Goal: Find specific page/section: Find specific page/section

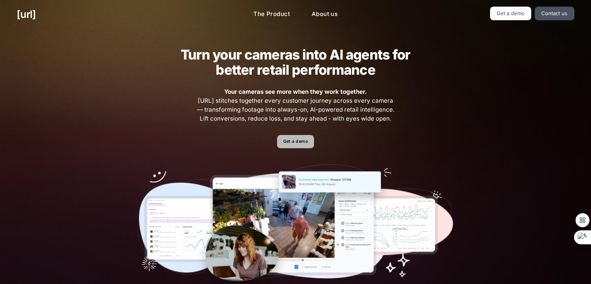
click at [297, 141] on link "Get a demo" at bounding box center [295, 142] width 37 height 14
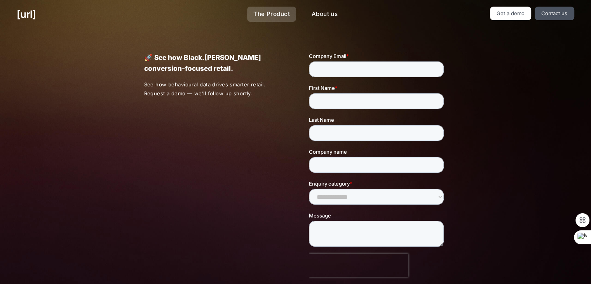
click at [260, 14] on link "The Product" at bounding box center [271, 14] width 49 height 15
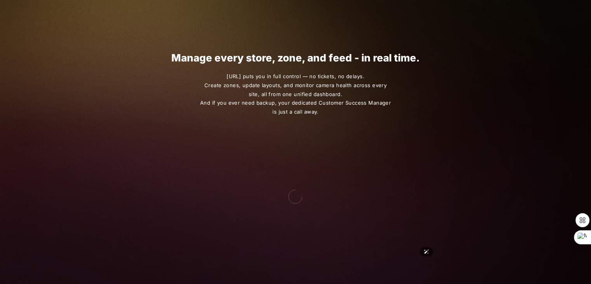
scroll to position [1396, 0]
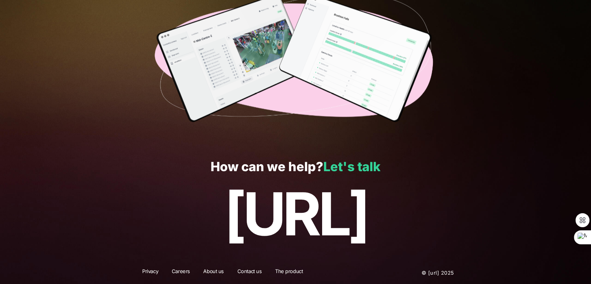
click at [336, 160] on link "Let's talk" at bounding box center [351, 166] width 57 height 15
